Goal: Task Accomplishment & Management: Complete application form

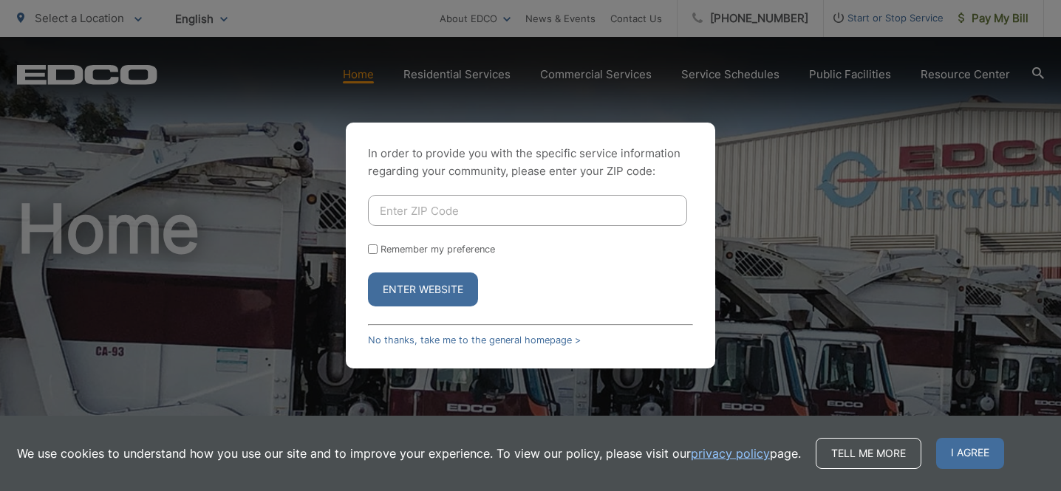
click at [391, 206] on input "Enter ZIP Code" at bounding box center [527, 210] width 319 height 31
type input "92019"
click at [412, 298] on button "Enter Website" at bounding box center [423, 290] width 110 height 34
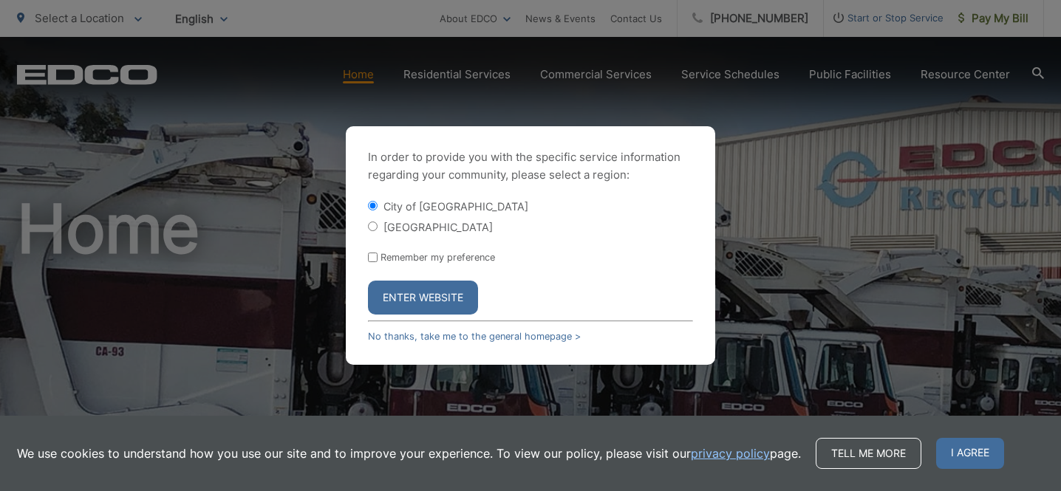
click at [413, 230] on label "[GEOGRAPHIC_DATA]" at bounding box center [437, 227] width 109 height 13
click at [378, 230] on input "[GEOGRAPHIC_DATA]" at bounding box center [373, 227] width 10 height 10
radio input "true"
click at [414, 301] on button "Enter Website" at bounding box center [423, 298] width 110 height 34
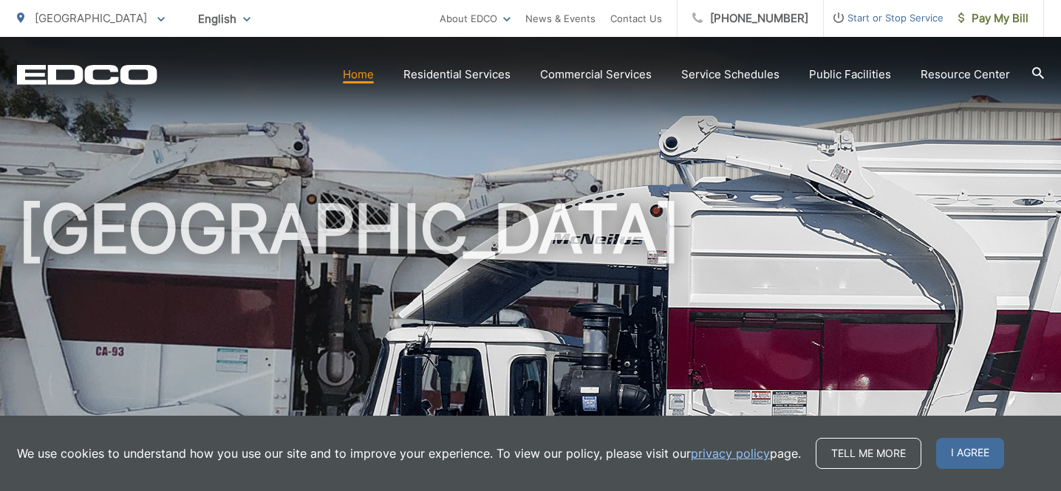
click at [872, 359] on h1 "[GEOGRAPHIC_DATA]" at bounding box center [530, 426] width 1027 height 468
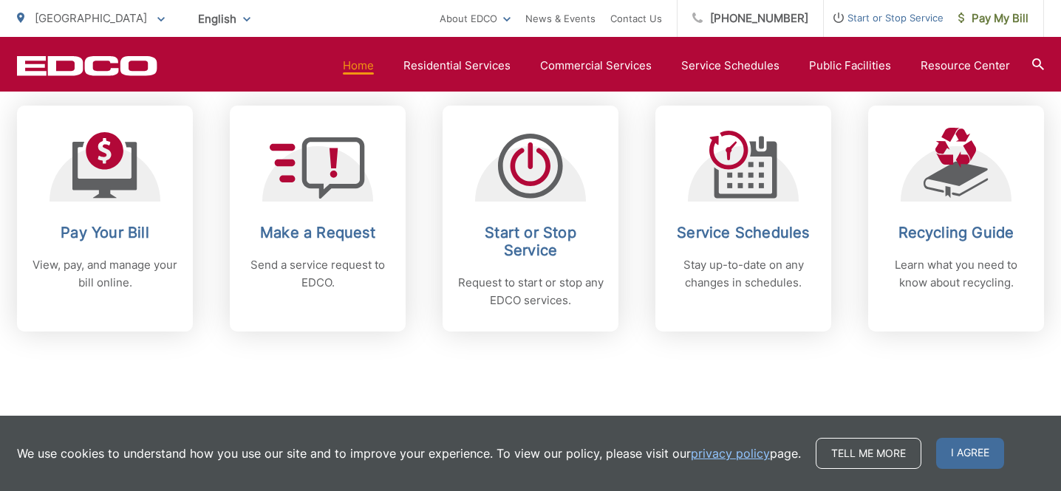
scroll to position [639, 0]
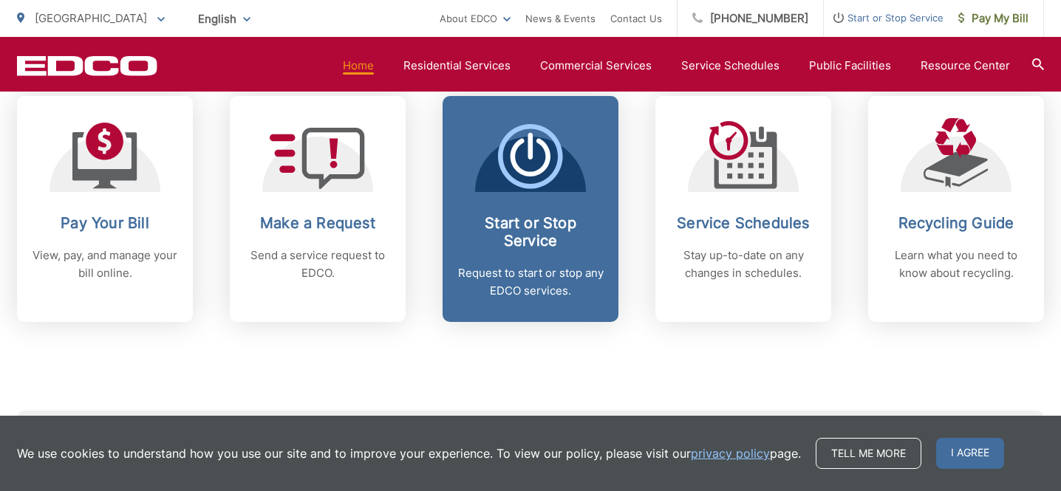
click at [485, 293] on p "Request to start or stop any EDCO services." at bounding box center [530, 282] width 146 height 35
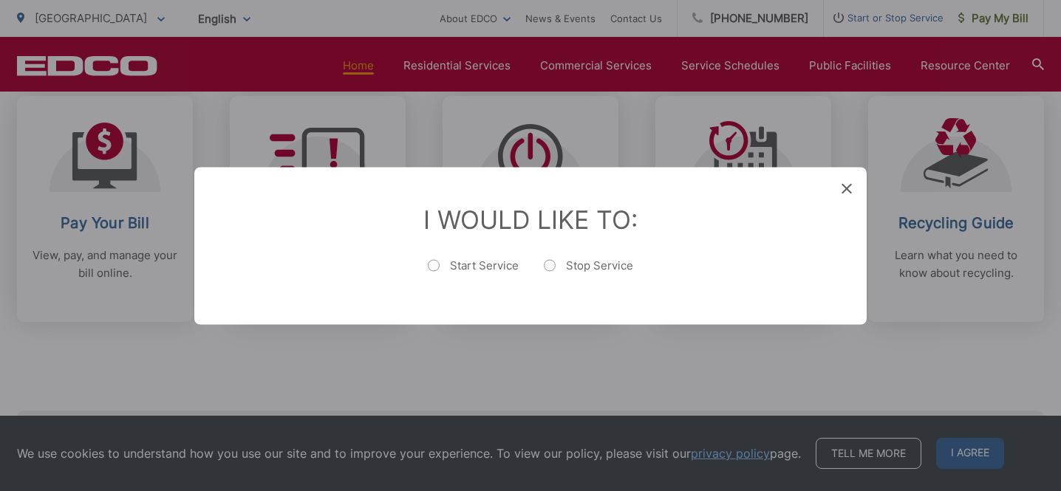
click at [451, 268] on label "Start Service" at bounding box center [473, 273] width 91 height 30
radio input "true"
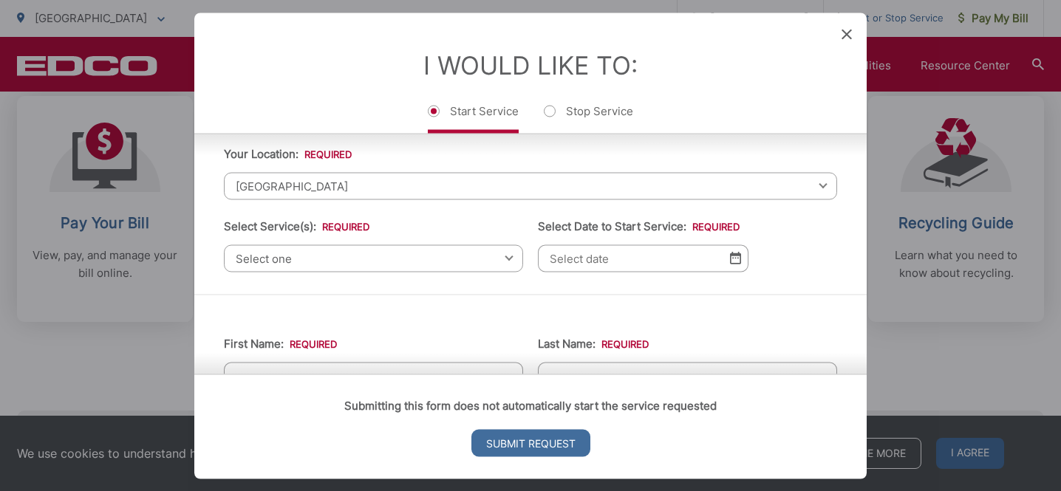
scroll to position [41, 0]
click at [497, 265] on span "Select one" at bounding box center [373, 261] width 299 height 27
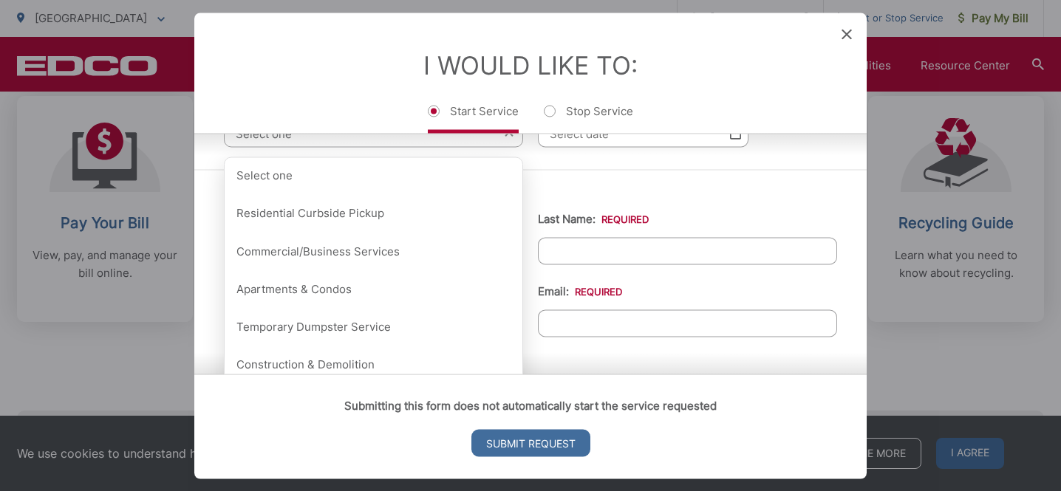
scroll to position [168, 0]
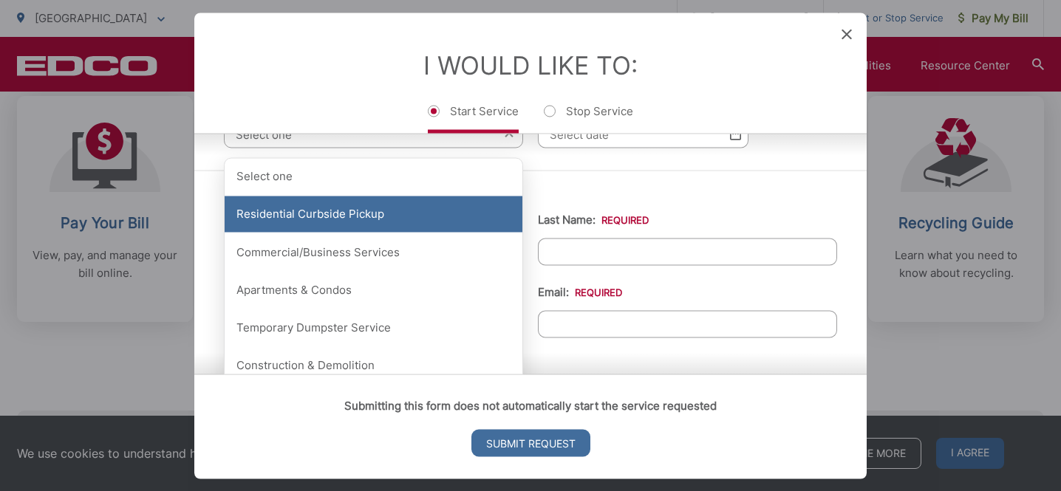
click at [480, 220] on div "Residential Curbside Pickup" at bounding box center [374, 214] width 298 height 37
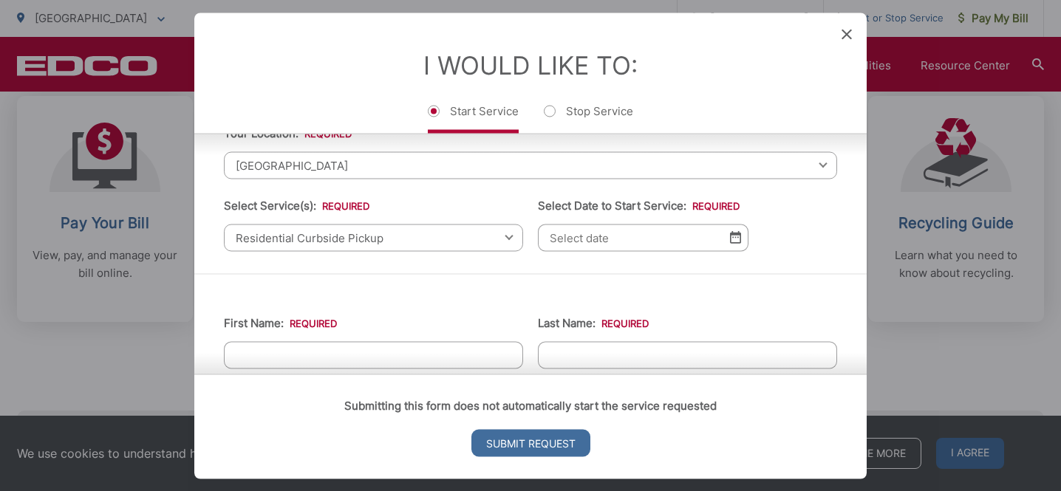
scroll to position [61, 0]
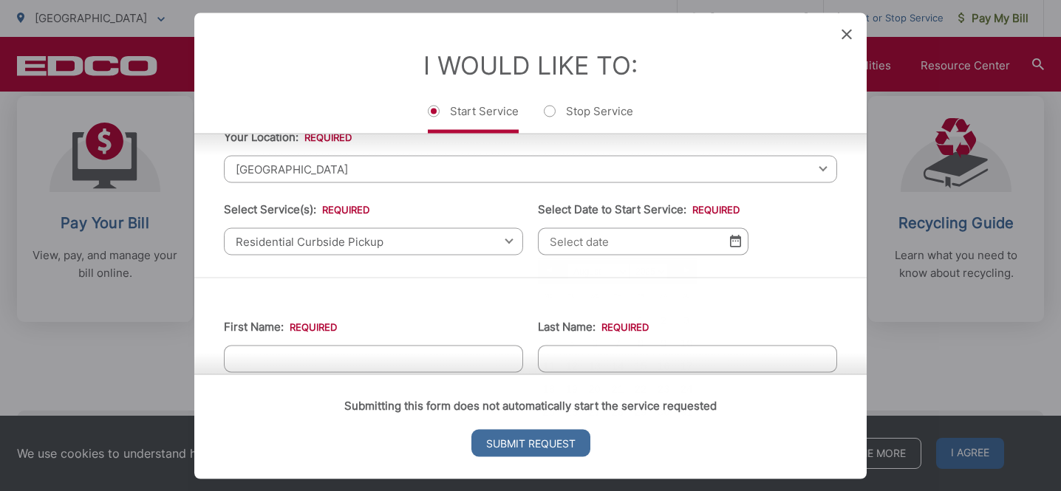
click at [676, 245] on input "Select Date to Start Service: *" at bounding box center [643, 241] width 211 height 27
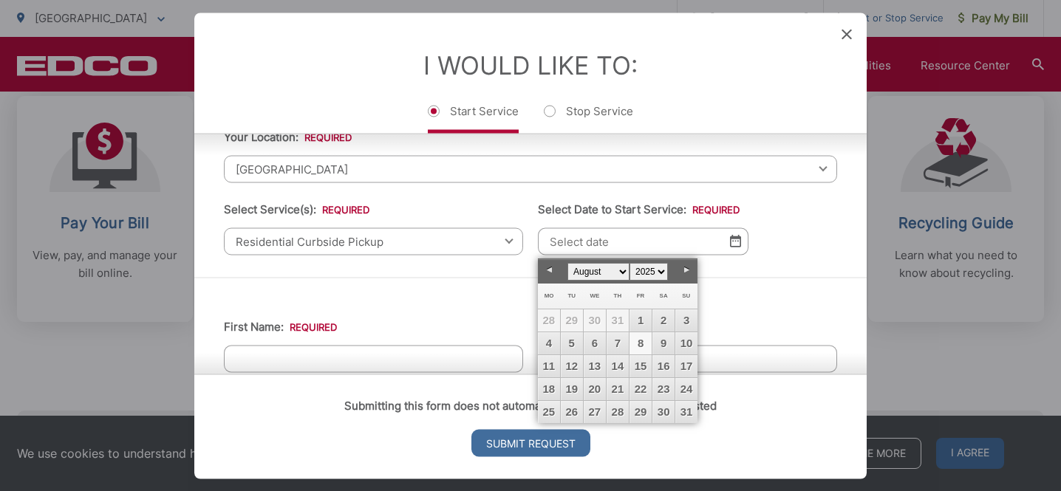
click at [639, 343] on link "8" at bounding box center [641, 344] width 22 height 22
type input "08/08/2025"
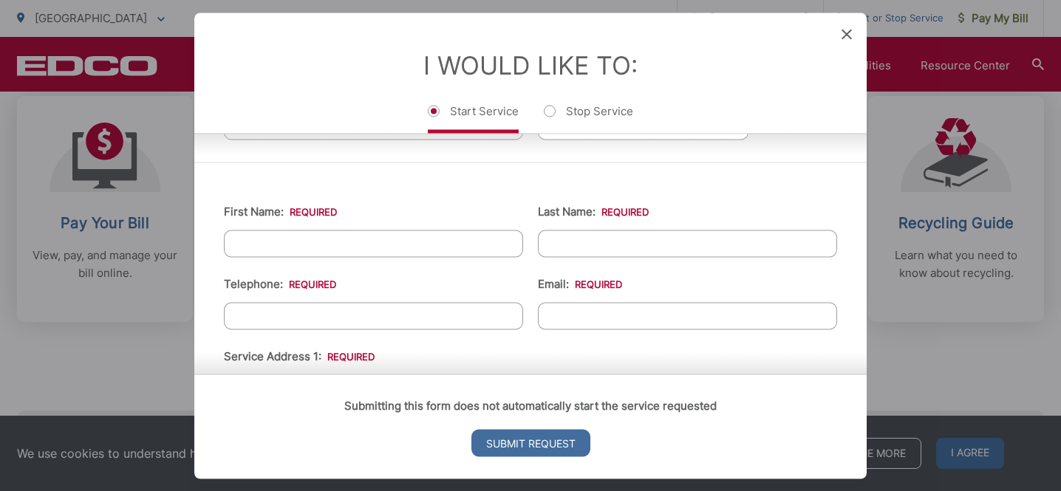
scroll to position [160, 0]
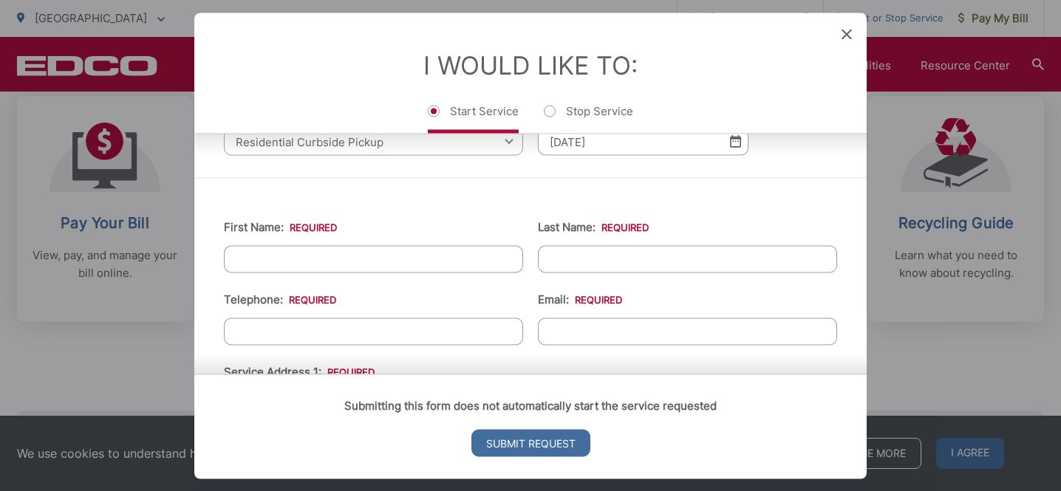
click at [440, 262] on input "First Name: *" at bounding box center [373, 258] width 299 height 27
type input "chase"
click at [646, 257] on input "Last Name: *" at bounding box center [687, 258] width 299 height 27
type input "strickland"
type input "(___) ___-____"
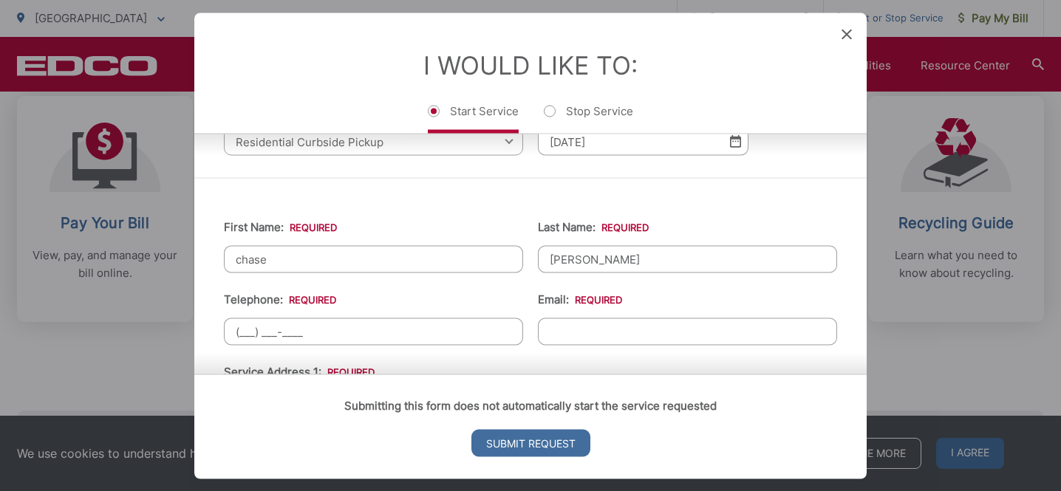
click at [414, 332] on input "(___) ___-____" at bounding box center [373, 331] width 299 height 27
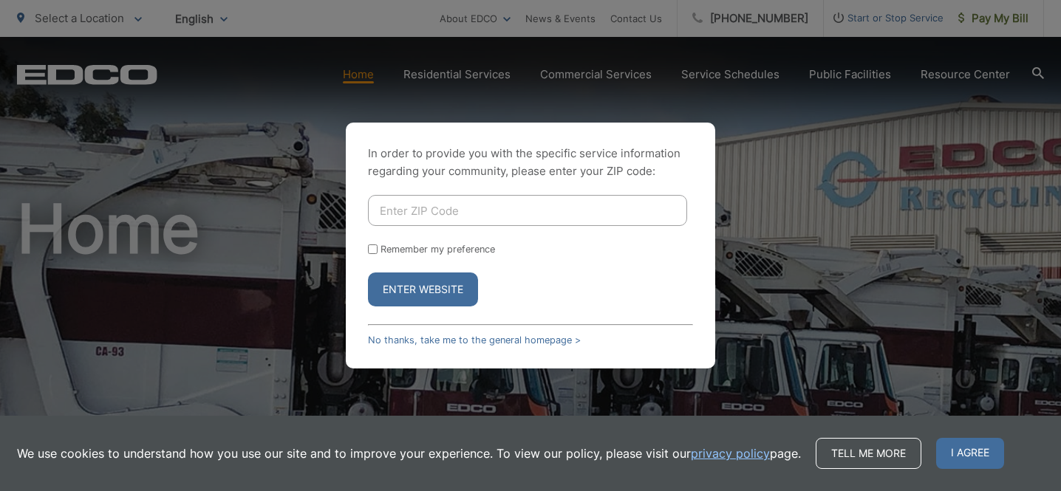
click at [447, 216] on input "Enter ZIP Code" at bounding box center [527, 210] width 319 height 31
type input "92019"
click at [409, 299] on button "Enter Website" at bounding box center [423, 290] width 110 height 34
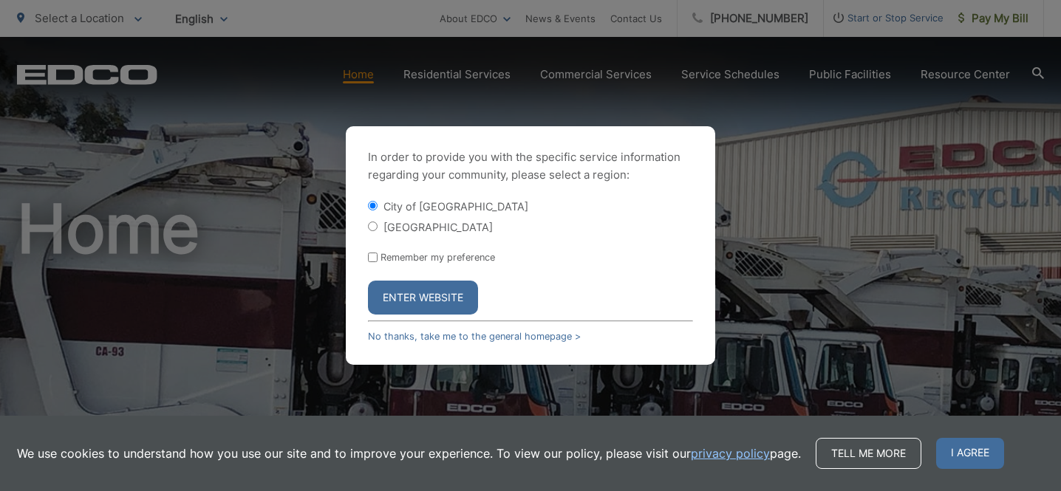
click at [434, 215] on div "City of [GEOGRAPHIC_DATA] [GEOGRAPHIC_DATA]" at bounding box center [530, 216] width 325 height 35
click at [433, 224] on label "[GEOGRAPHIC_DATA]" at bounding box center [437, 227] width 109 height 13
click at [378, 224] on input "[GEOGRAPHIC_DATA]" at bounding box center [373, 227] width 10 height 10
radio input "true"
click at [428, 302] on button "Enter Website" at bounding box center [423, 298] width 110 height 34
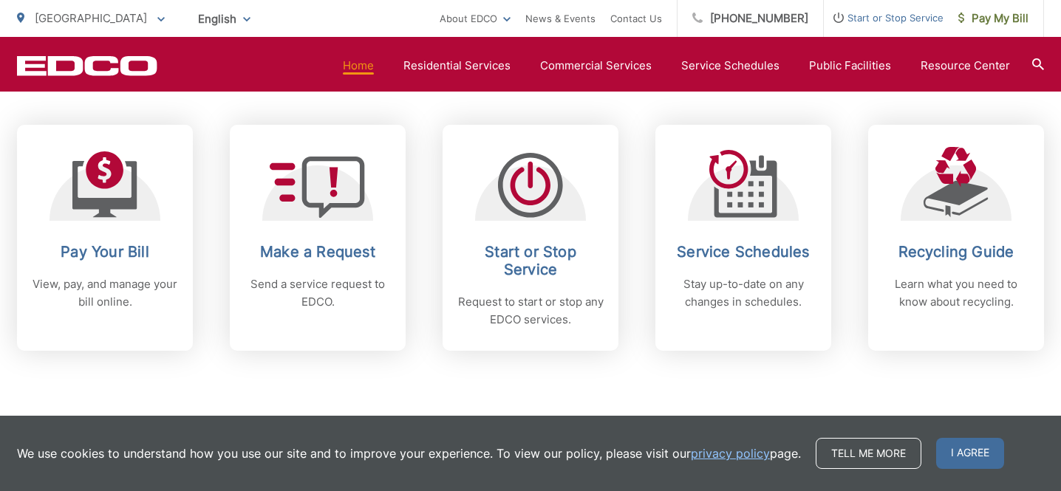
scroll to position [612, 0]
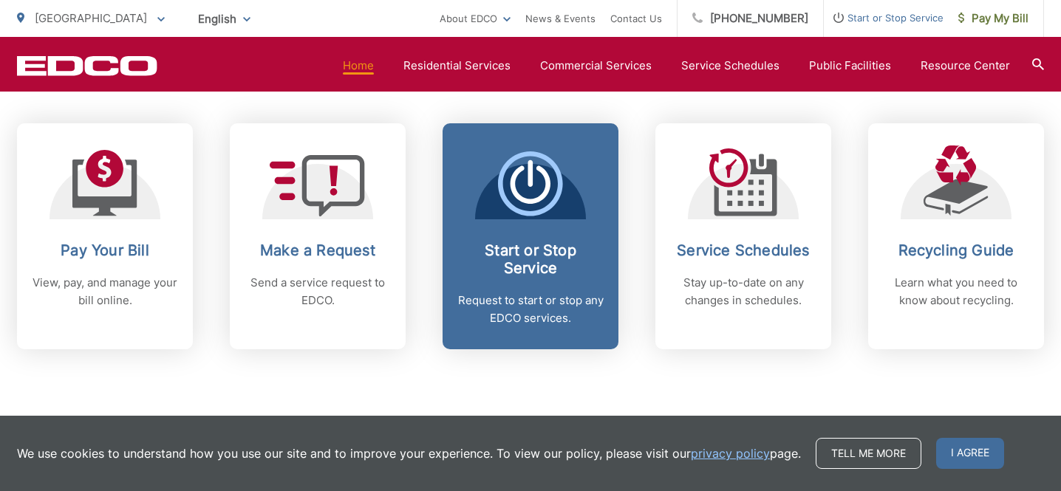
click at [519, 144] on span "Start or Stop Service Request to start or stop any EDCO services." at bounding box center [531, 236] width 176 height 226
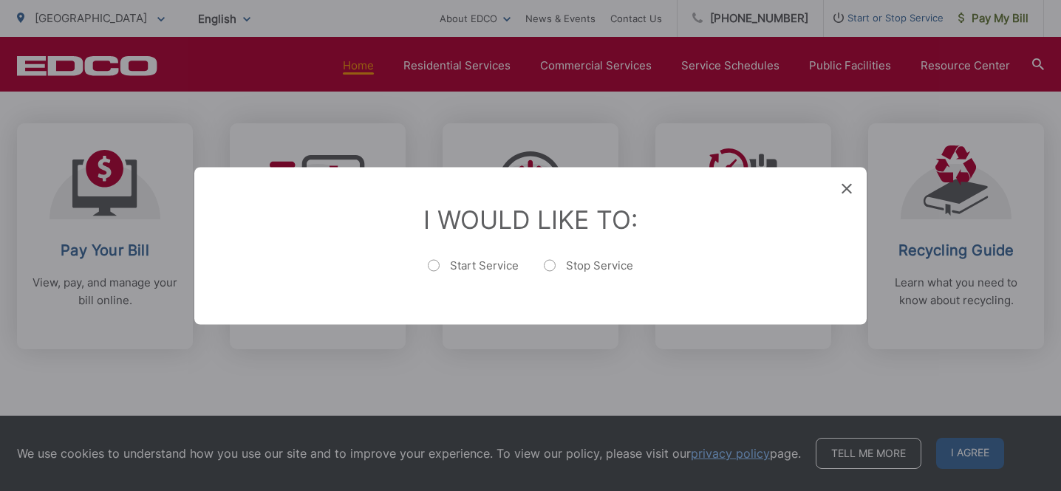
click at [460, 262] on label "Start Service" at bounding box center [473, 273] width 91 height 30
radio input "true"
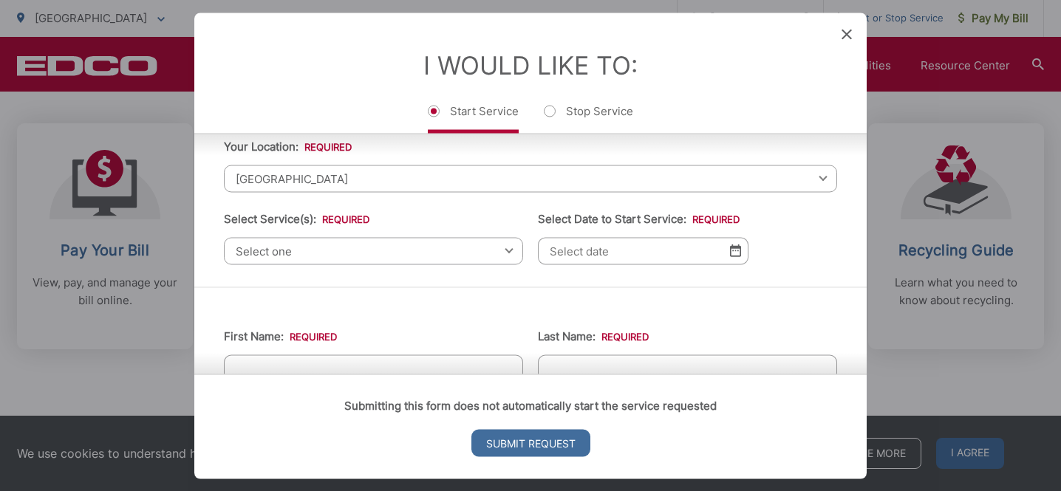
scroll to position [70, 0]
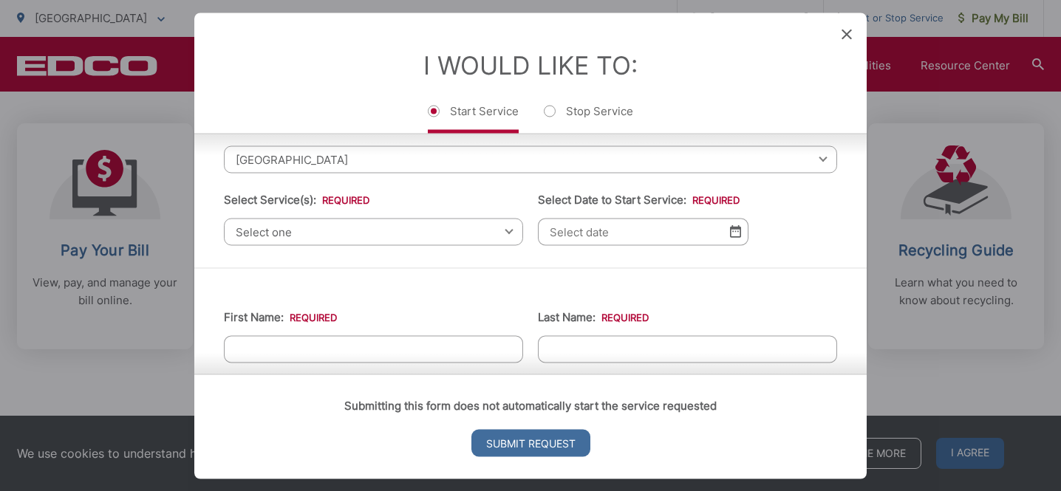
click at [411, 231] on span "Select one" at bounding box center [373, 231] width 299 height 27
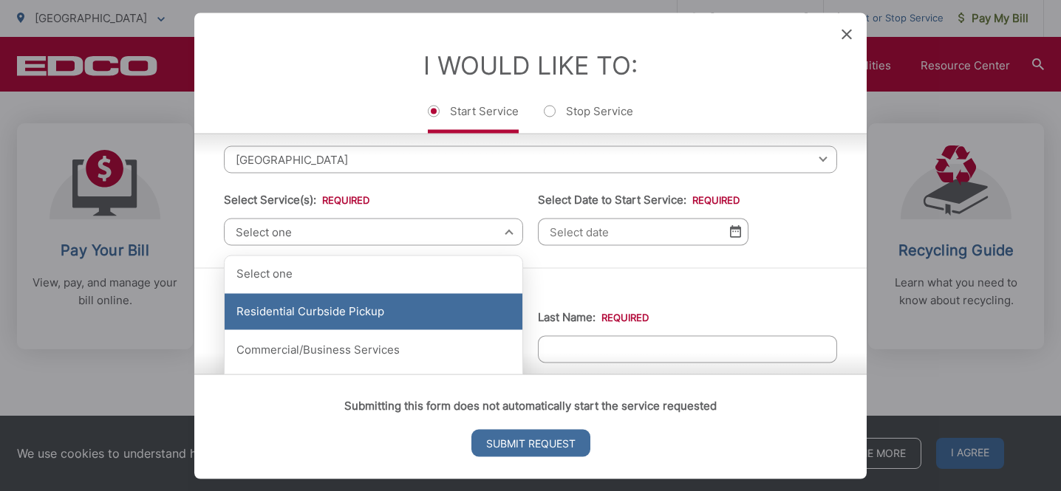
click at [395, 306] on div "Residential Curbside Pickup" at bounding box center [374, 311] width 298 height 37
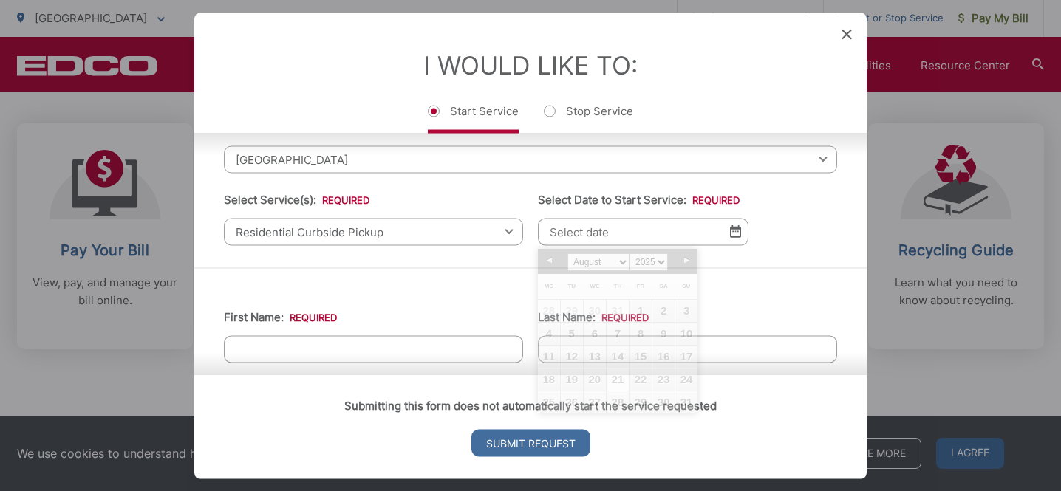
click at [660, 224] on input "Select Date to Start Service: *" at bounding box center [643, 231] width 211 height 27
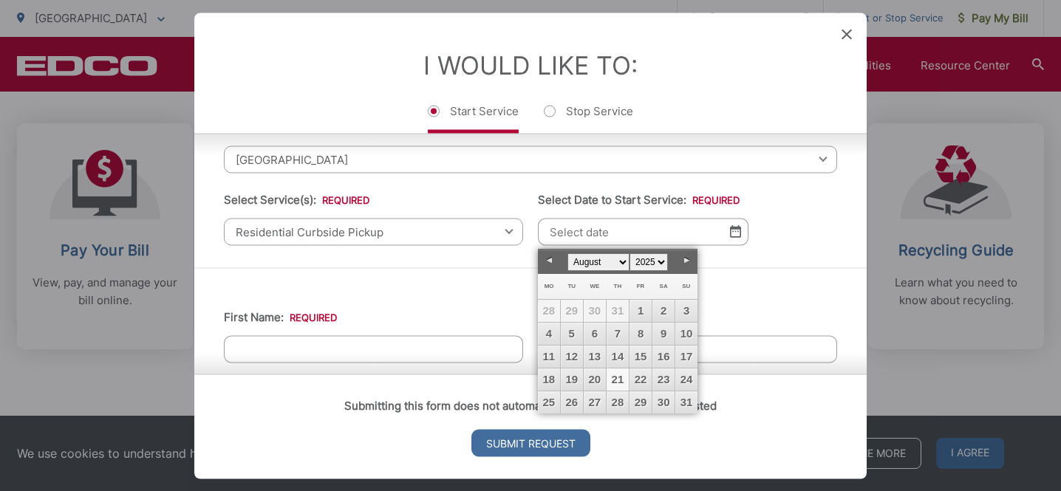
click at [688, 262] on link "Next" at bounding box center [686, 261] width 22 height 22
click at [546, 311] on link "1" at bounding box center [549, 311] width 22 height 22
type input "09/01/2025"
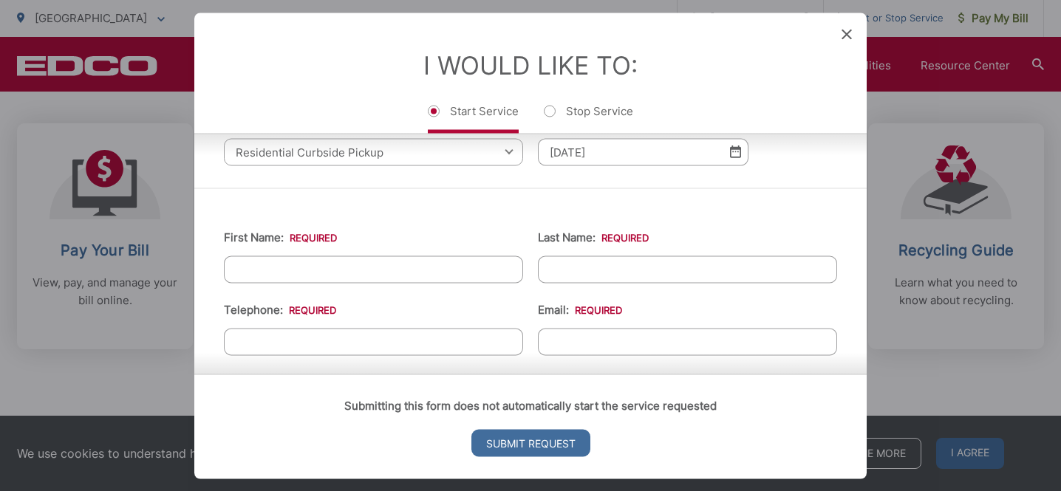
scroll to position [151, 0]
click at [442, 274] on input "First Name: *" at bounding box center [373, 268] width 299 height 27
type input "Chase"
click at [729, 268] on input "Last Name: *" at bounding box center [687, 268] width 299 height 27
click at [590, 270] on input "Stricklsnd" at bounding box center [687, 268] width 299 height 27
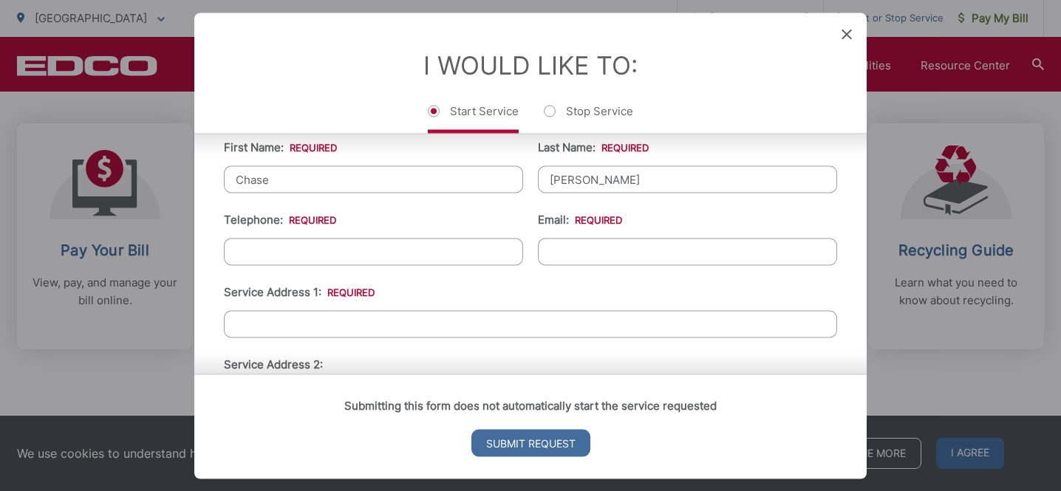
scroll to position [242, 0]
type input "Strickland"
click at [440, 255] on input "(___) ___-____" at bounding box center [373, 249] width 299 height 27
type input "(858) 717-6800"
click at [616, 252] on input "Email: *" at bounding box center [687, 249] width 299 height 27
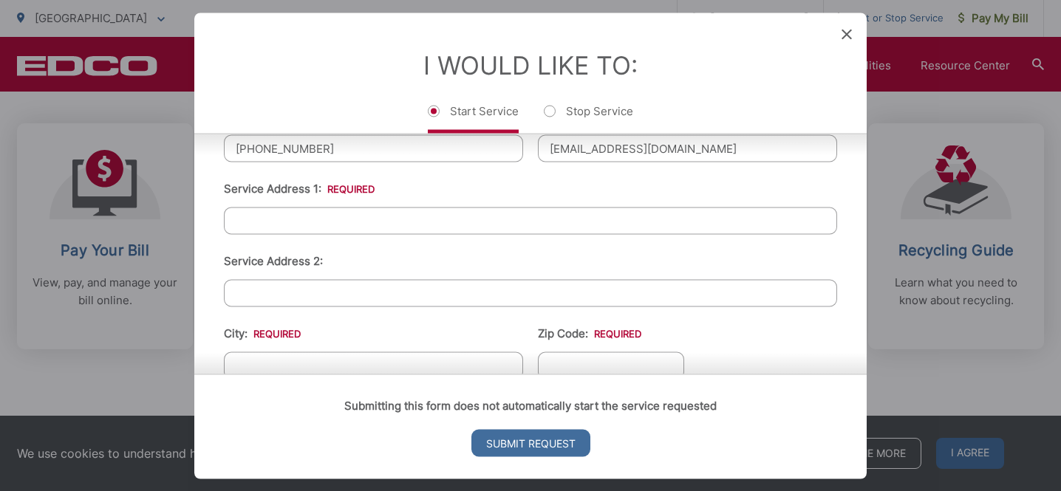
scroll to position [344, 0]
type input "chaseostr@gmail.com"
click at [427, 231] on input "Service Address 1: *" at bounding box center [530, 219] width 613 height 27
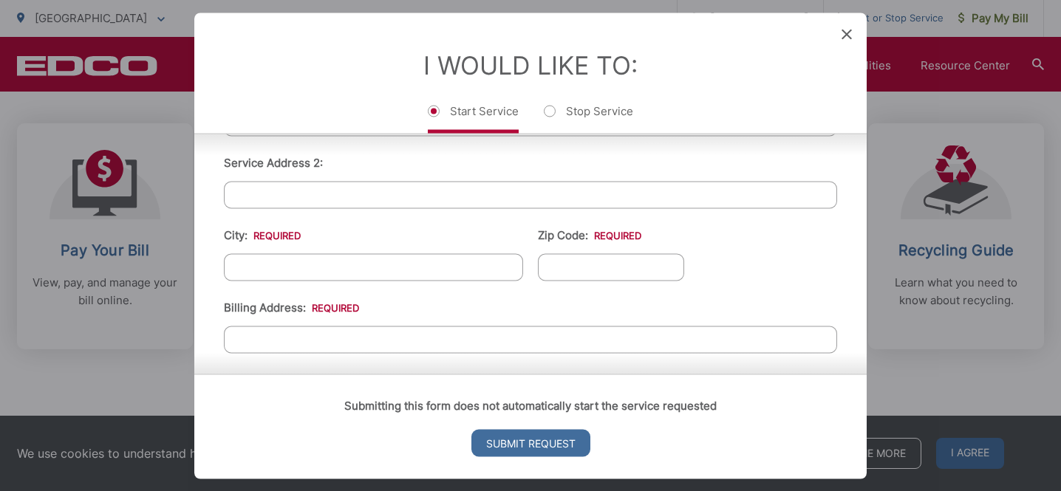
scroll to position [449, 0]
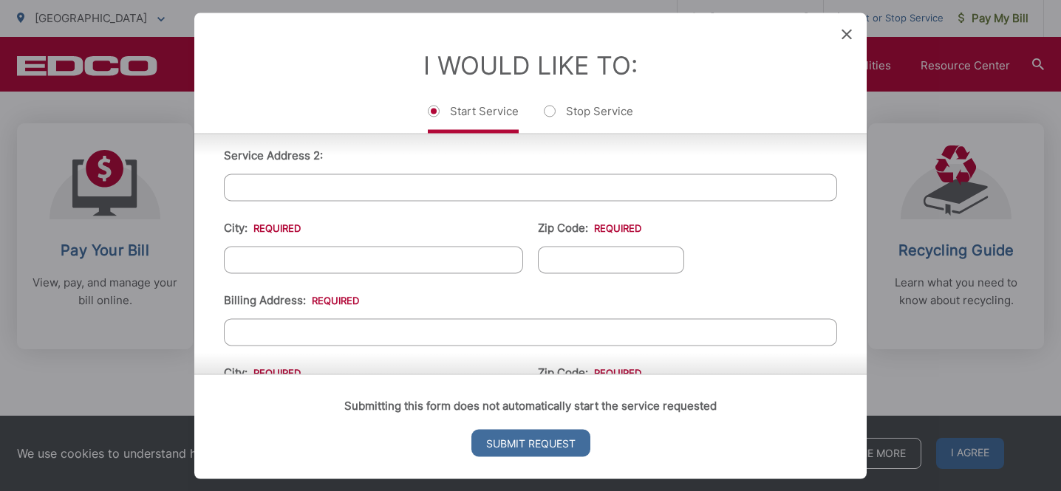
type input "2059 Avenida Penasco"
click at [400, 267] on input "City: *" at bounding box center [373, 259] width 299 height 27
type input "El Cajon"
click at [577, 267] on input "Zip Code: *" at bounding box center [611, 259] width 146 height 27
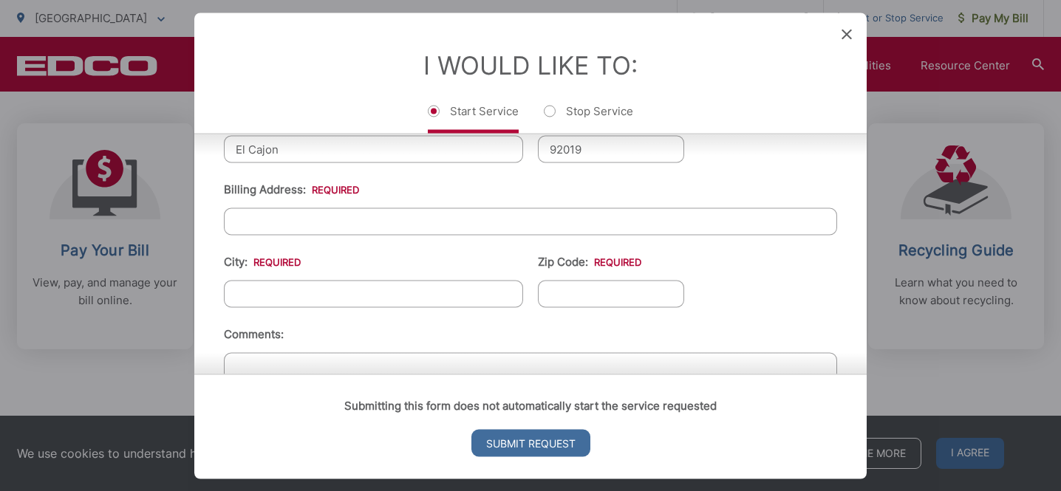
scroll to position [561, 0]
type input "92019"
click at [369, 224] on input "Billing Address: *" at bounding box center [530, 220] width 613 height 27
type input "2059 Avenida Penasco"
click at [388, 276] on li "City: *" at bounding box center [373, 279] width 299 height 55
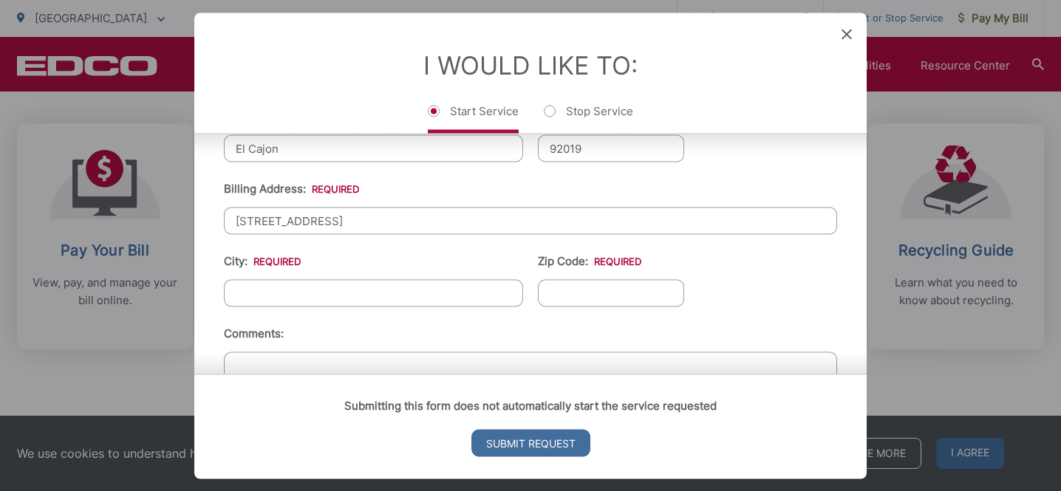
click at [381, 295] on input "City: *" at bounding box center [373, 292] width 299 height 27
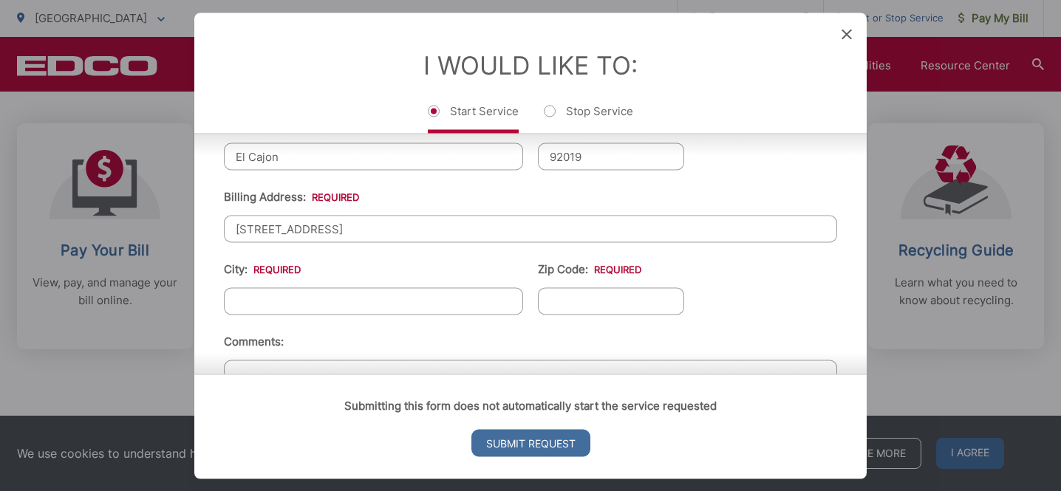
scroll to position [572, 0]
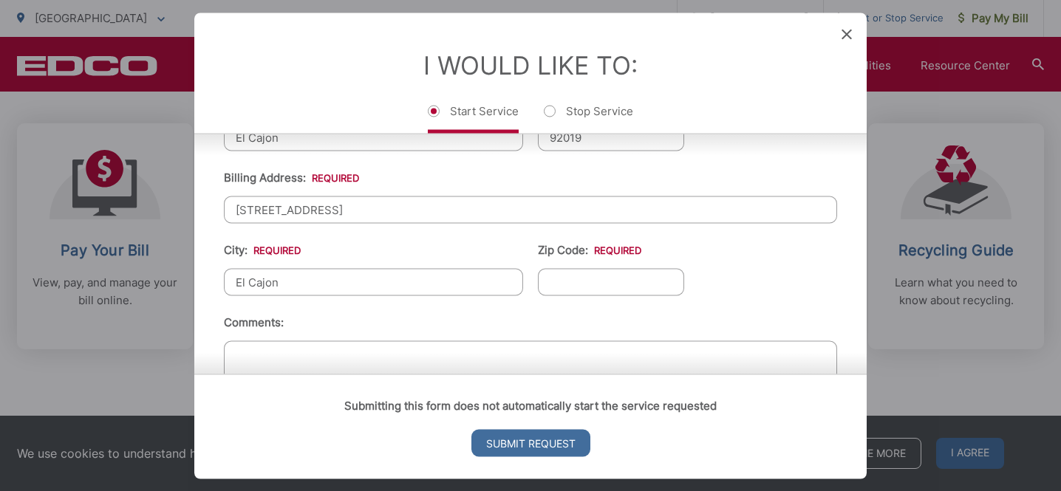
type input "El Cajon"
click at [605, 284] on input "Zip Code: *" at bounding box center [611, 281] width 146 height 27
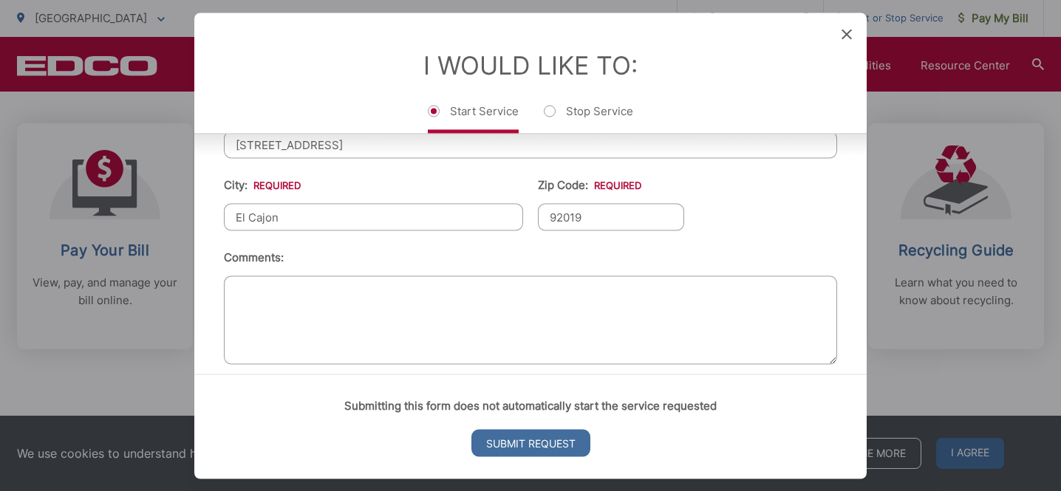
scroll to position [653, 0]
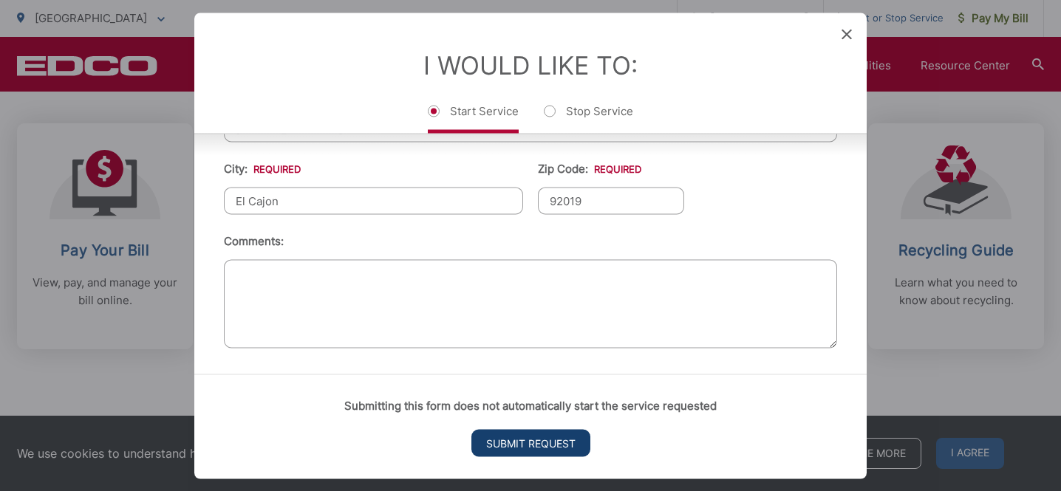
type input "92019"
click at [546, 435] on input "Submit Request" at bounding box center [530, 442] width 119 height 27
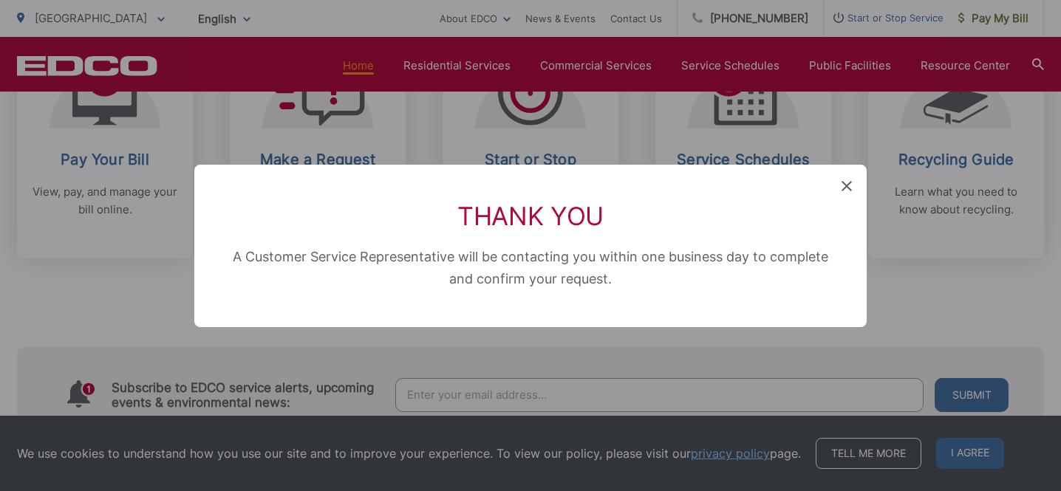
scroll to position [0, 0]
click at [843, 188] on icon at bounding box center [847, 186] width 10 height 10
